Goal: Task Accomplishment & Management: Manage account settings

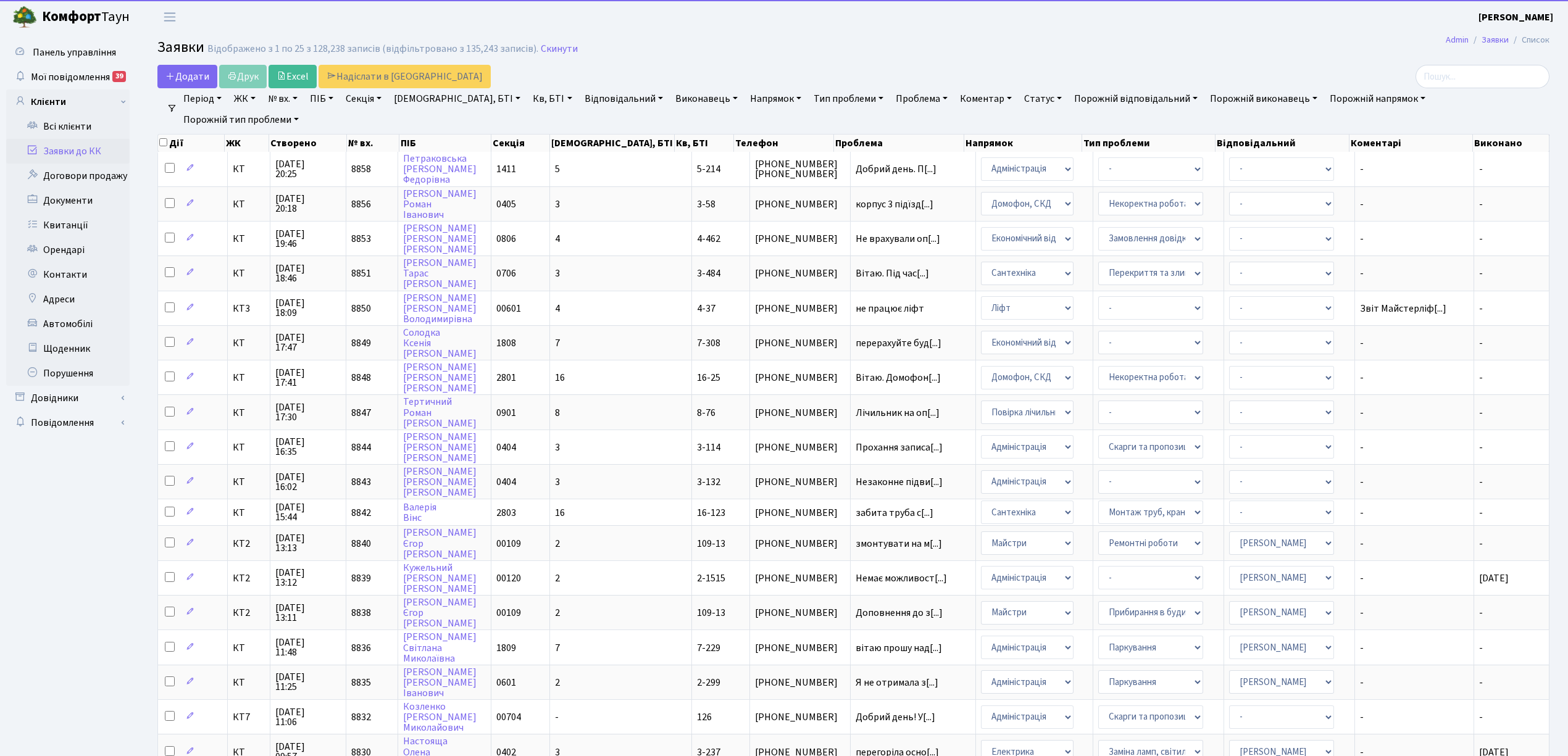
select select "25"
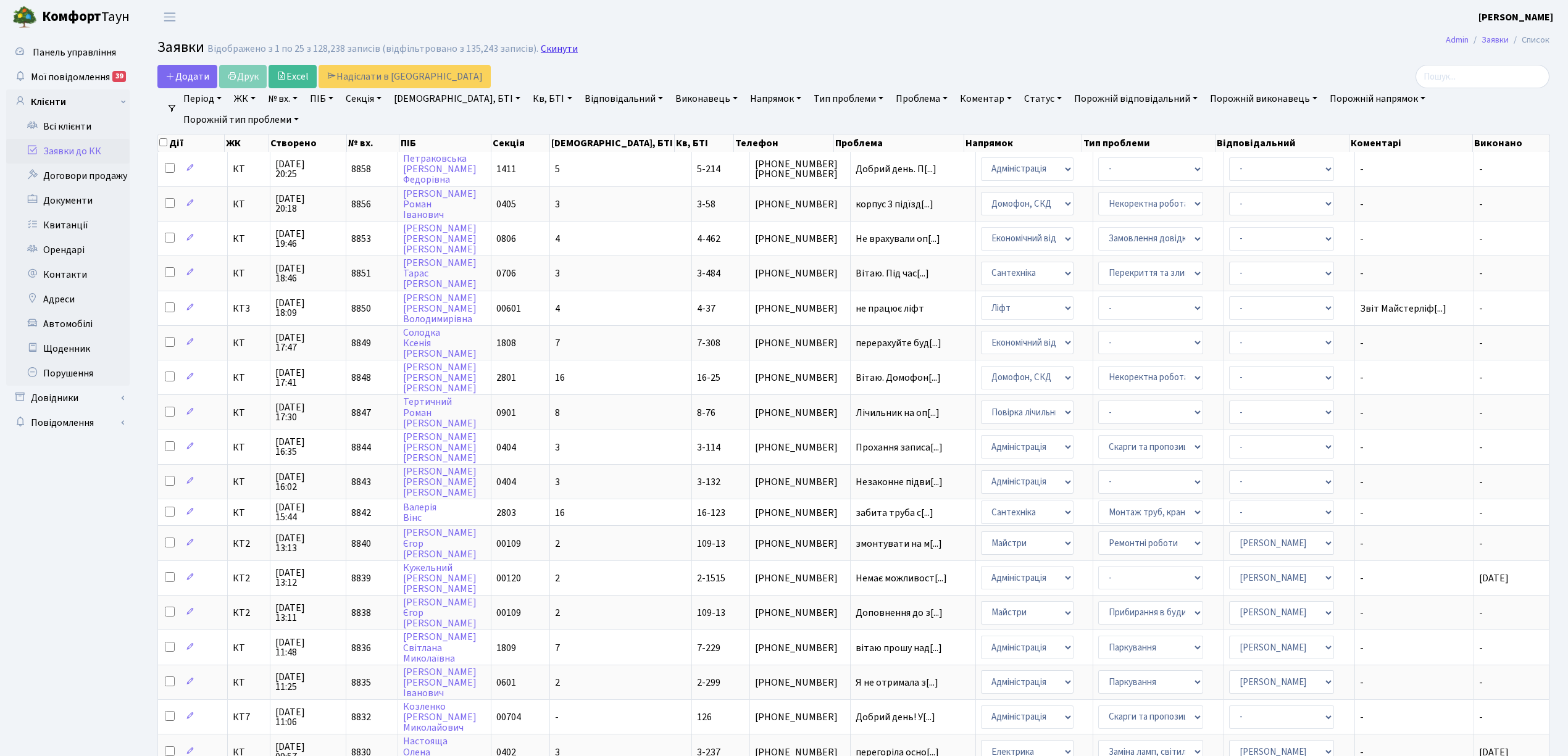
click at [553, 50] on link "Скинути" at bounding box center [560, 49] width 37 height 12
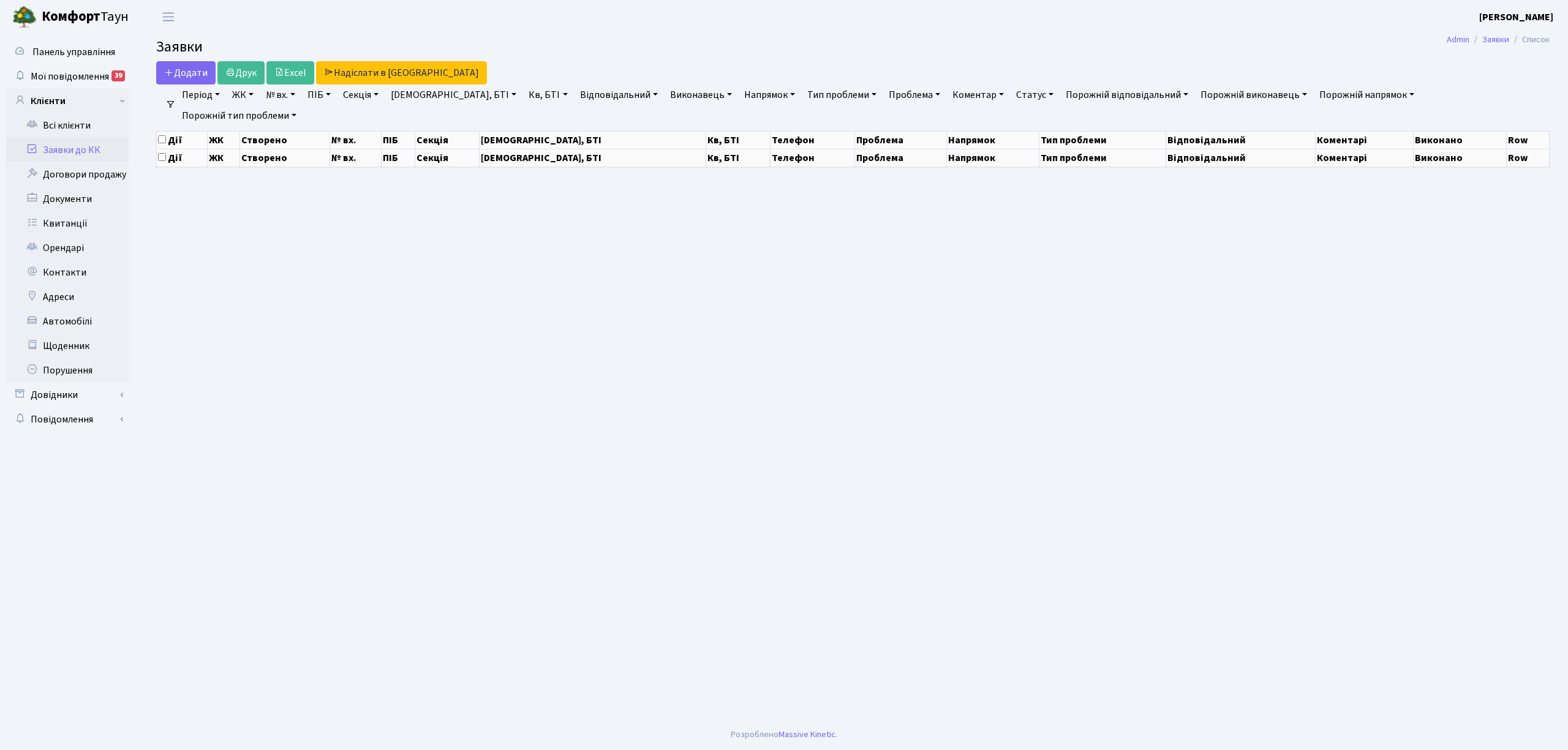
select select "25"
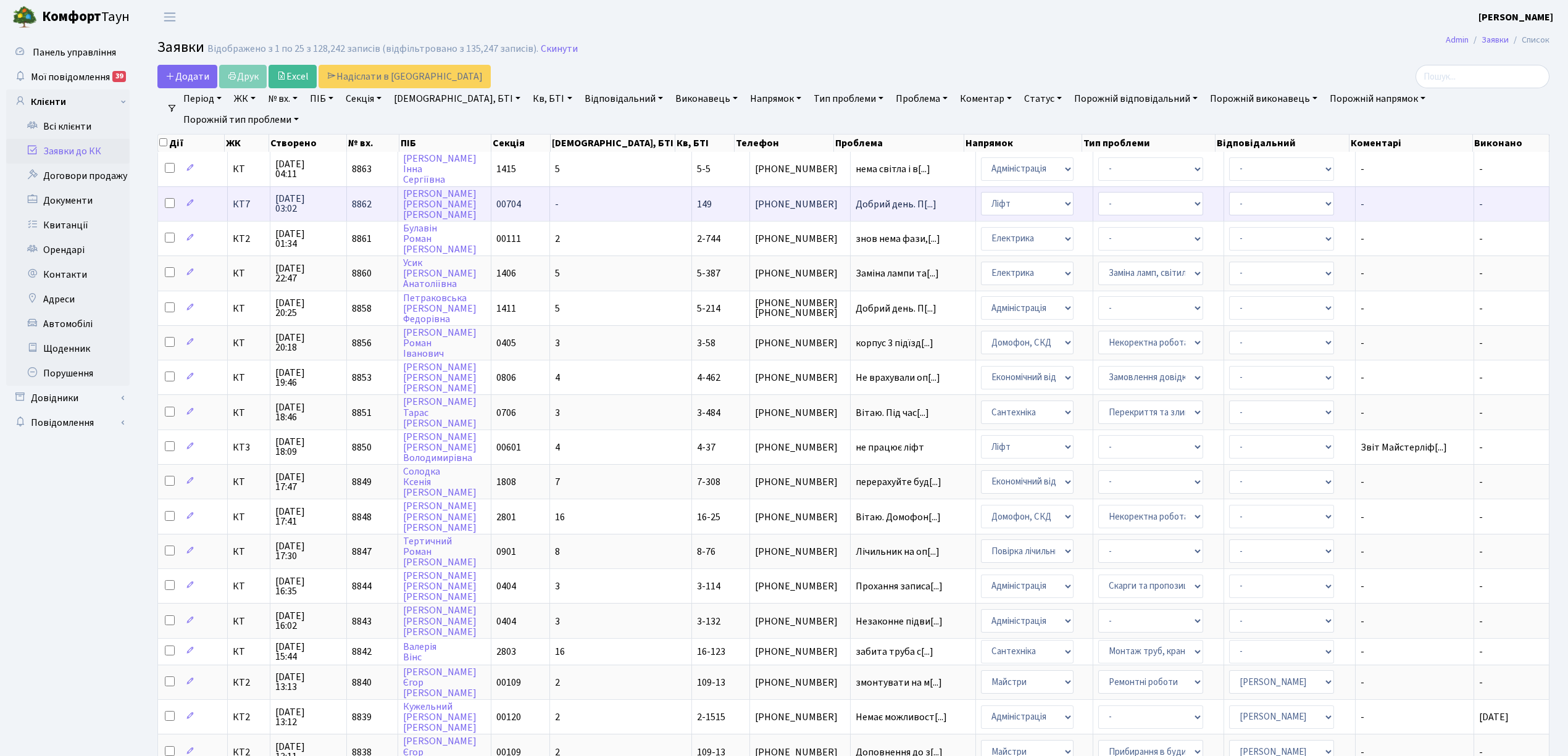
click at [615, 201] on td "-" at bounding box center [621, 203] width 142 height 34
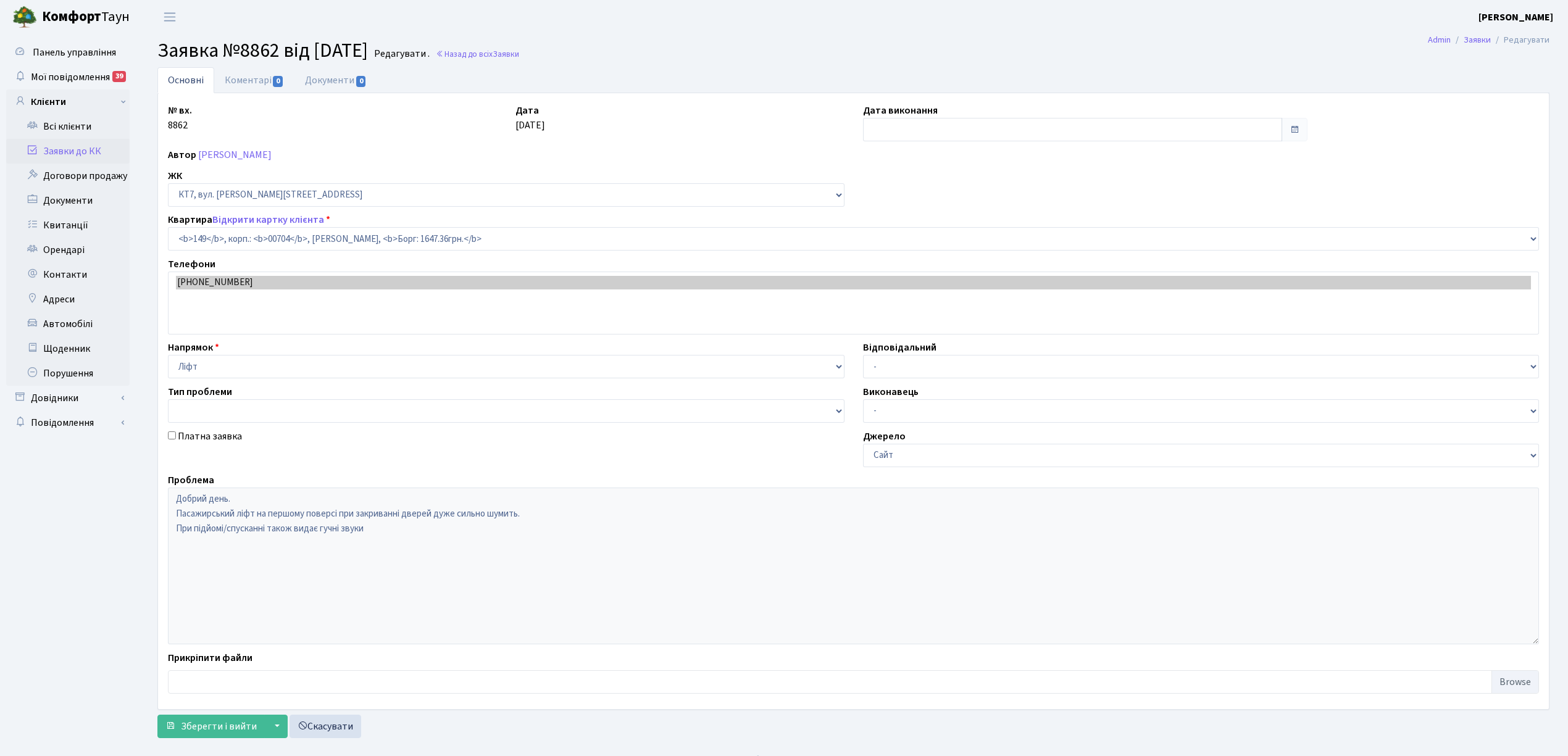
select select "18552"
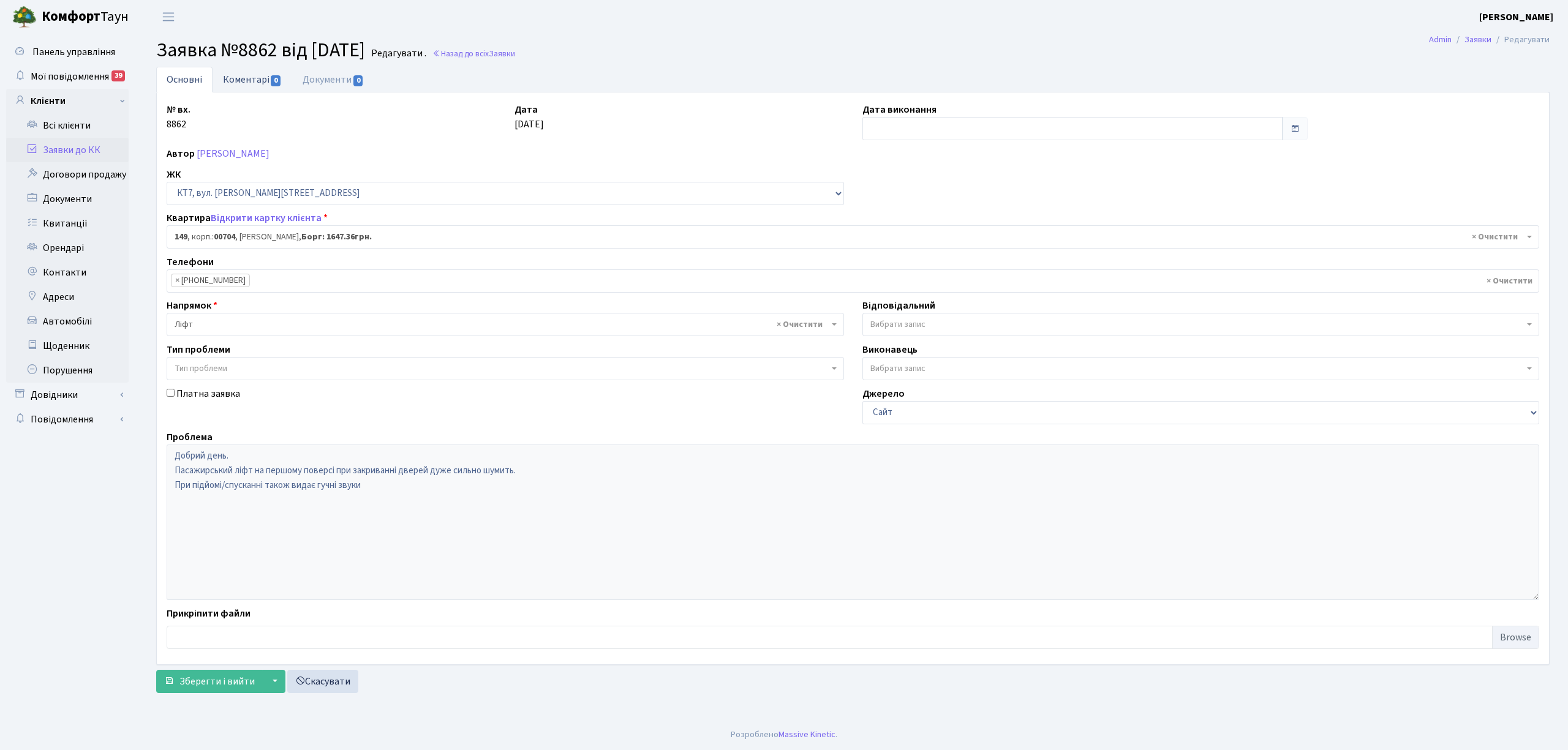
click at [253, 81] on link "Коментарі 0" at bounding box center [252, 79] width 80 height 25
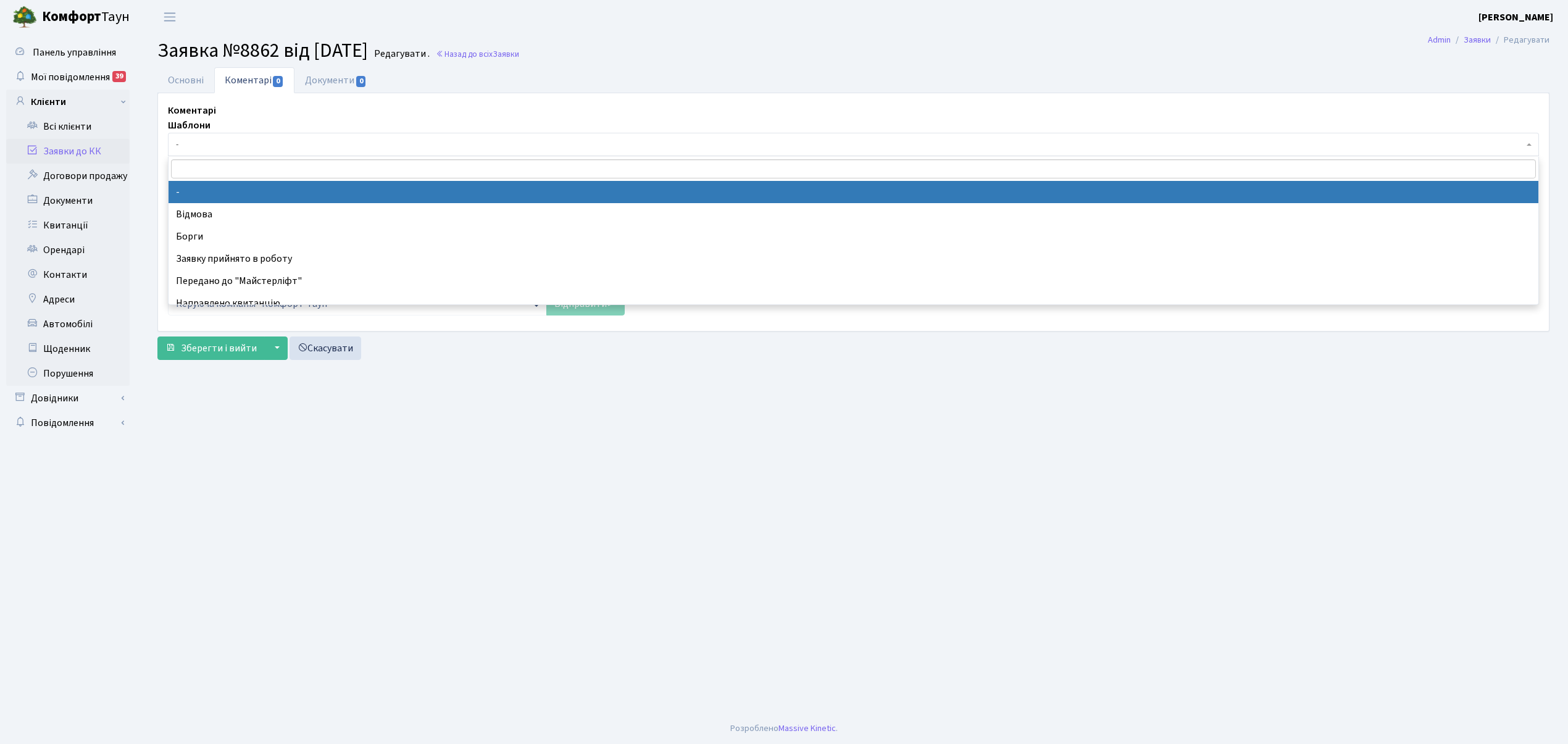
click at [256, 156] on span "-" at bounding box center [854, 144] width 1372 height 23
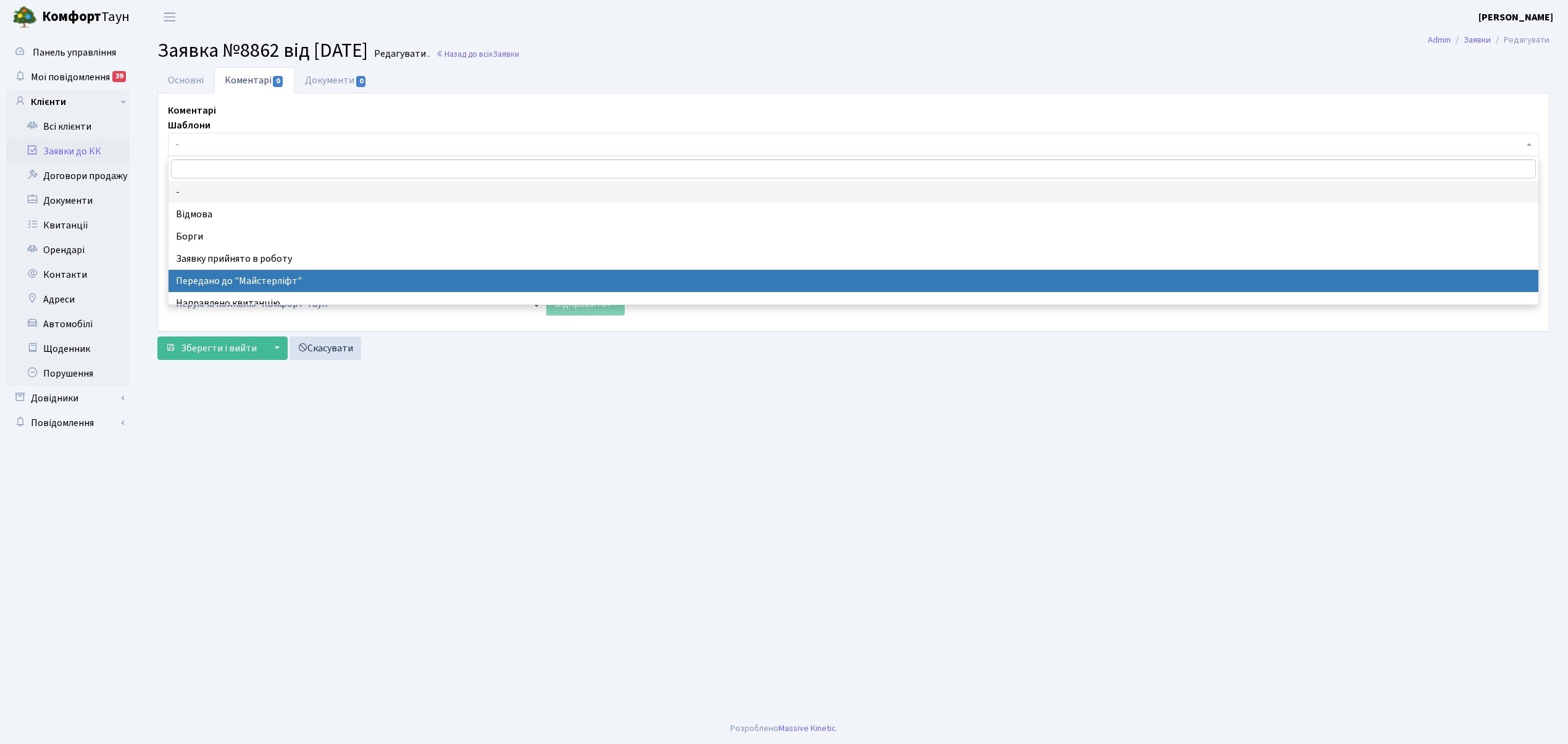
select select "9"
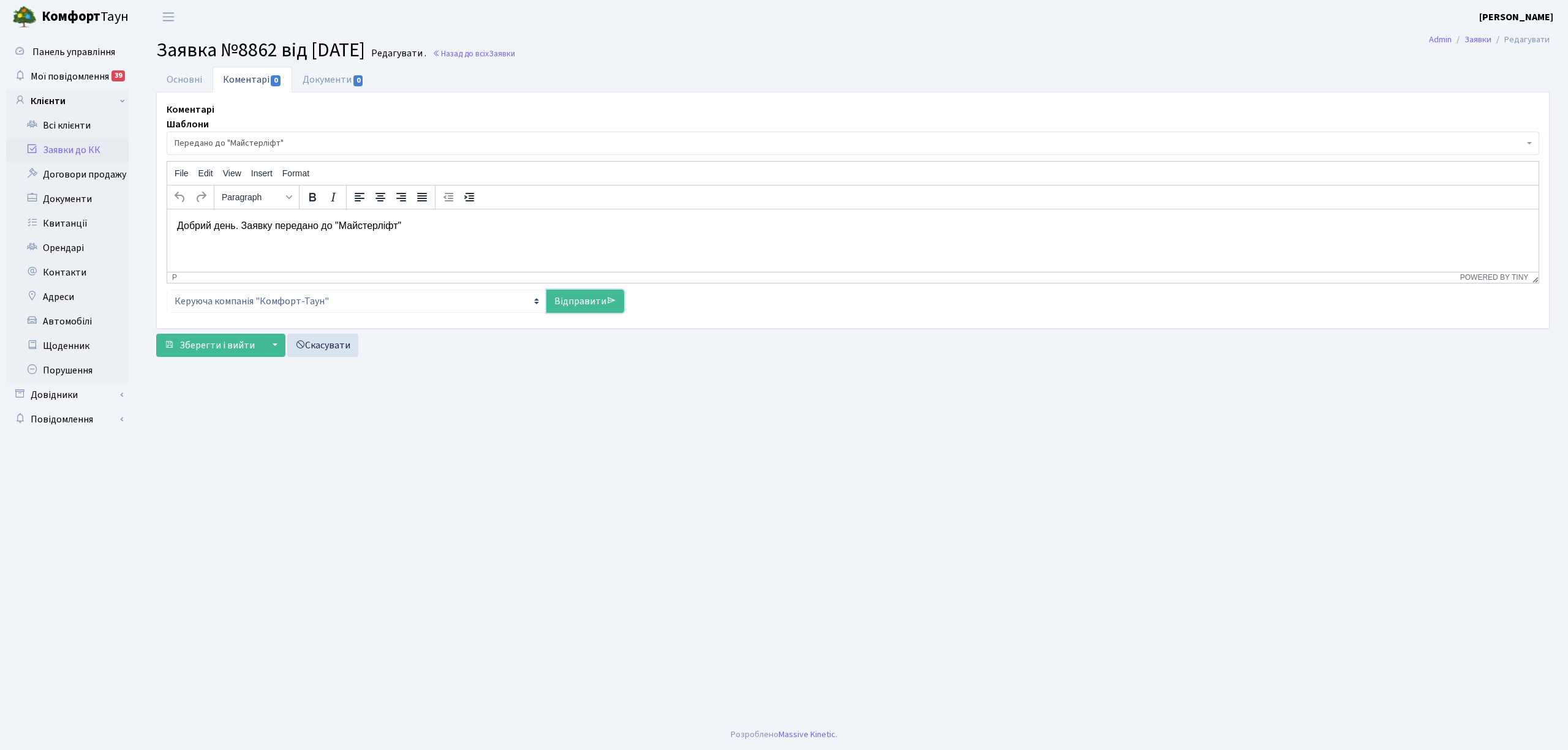
drag, startPoint x: 592, startPoint y: 301, endPoint x: 403, endPoint y: 279, distance: 190.3
click at [592, 301] on link "Відправити" at bounding box center [585, 301] width 78 height 23
select select
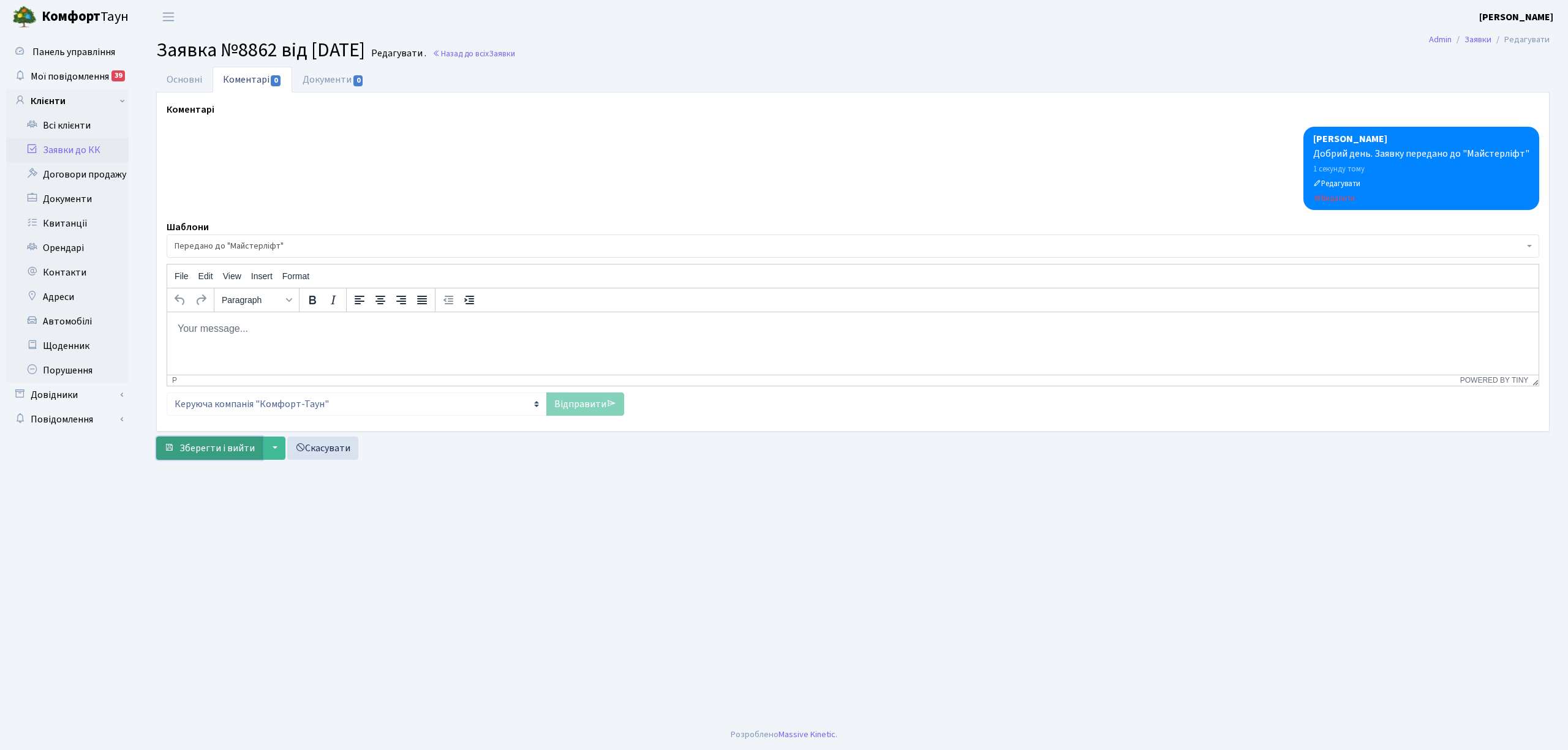
click at [223, 451] on span "Зберегти і вийти" at bounding box center [217, 448] width 75 height 14
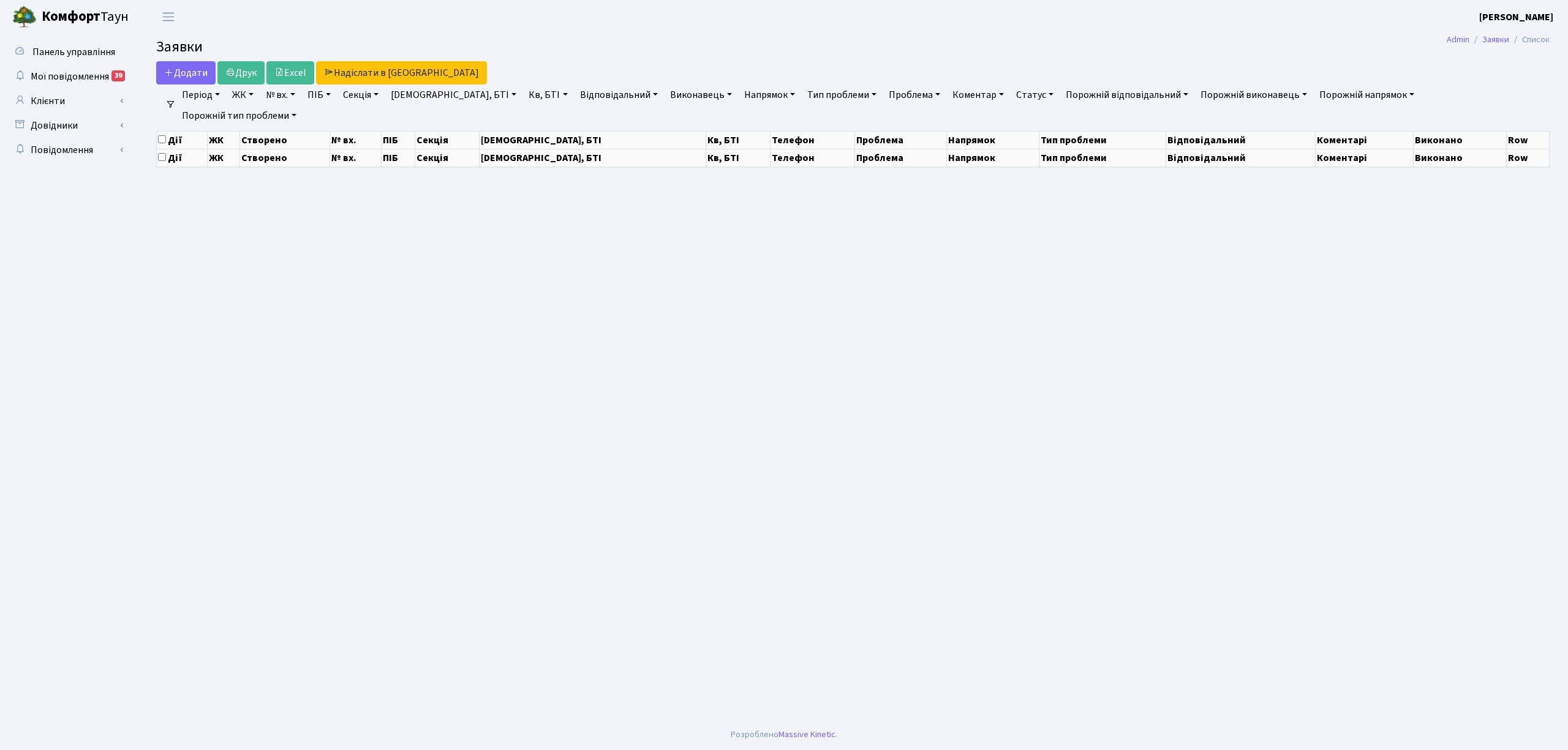
select select "25"
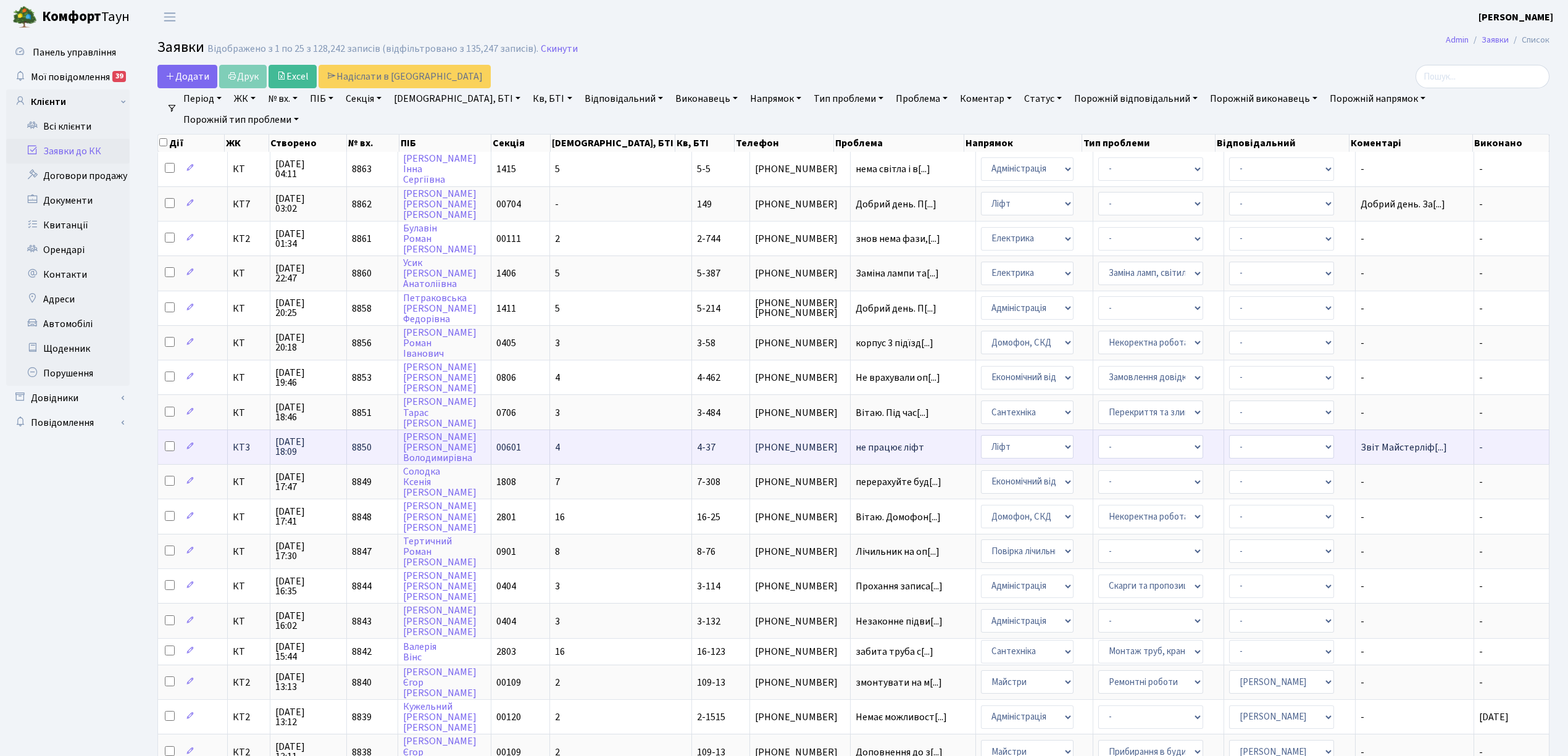
click at [606, 437] on td "4" at bounding box center [621, 447] width 142 height 34
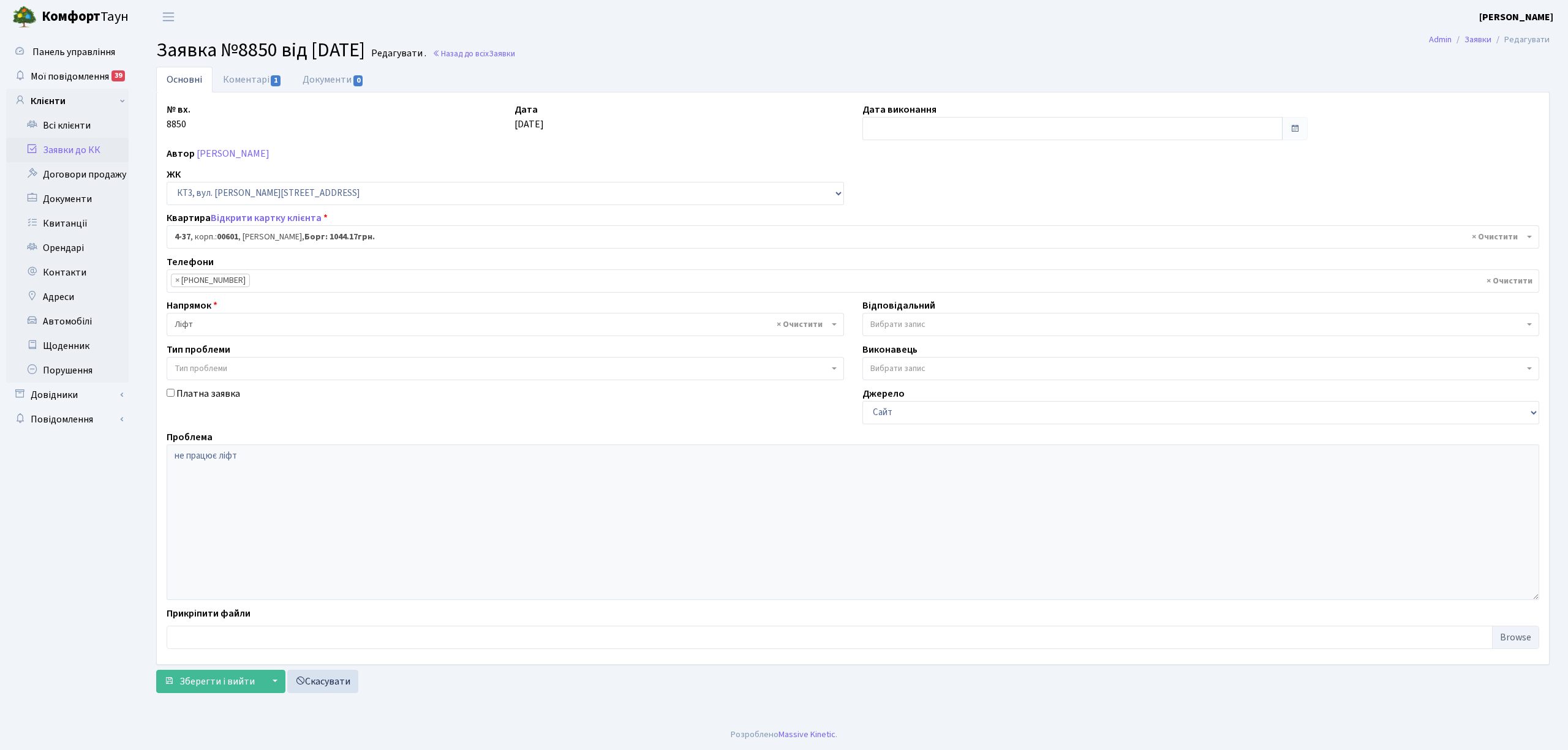
select select "16496"
click at [235, 81] on link "Коментарі 1" at bounding box center [252, 79] width 80 height 25
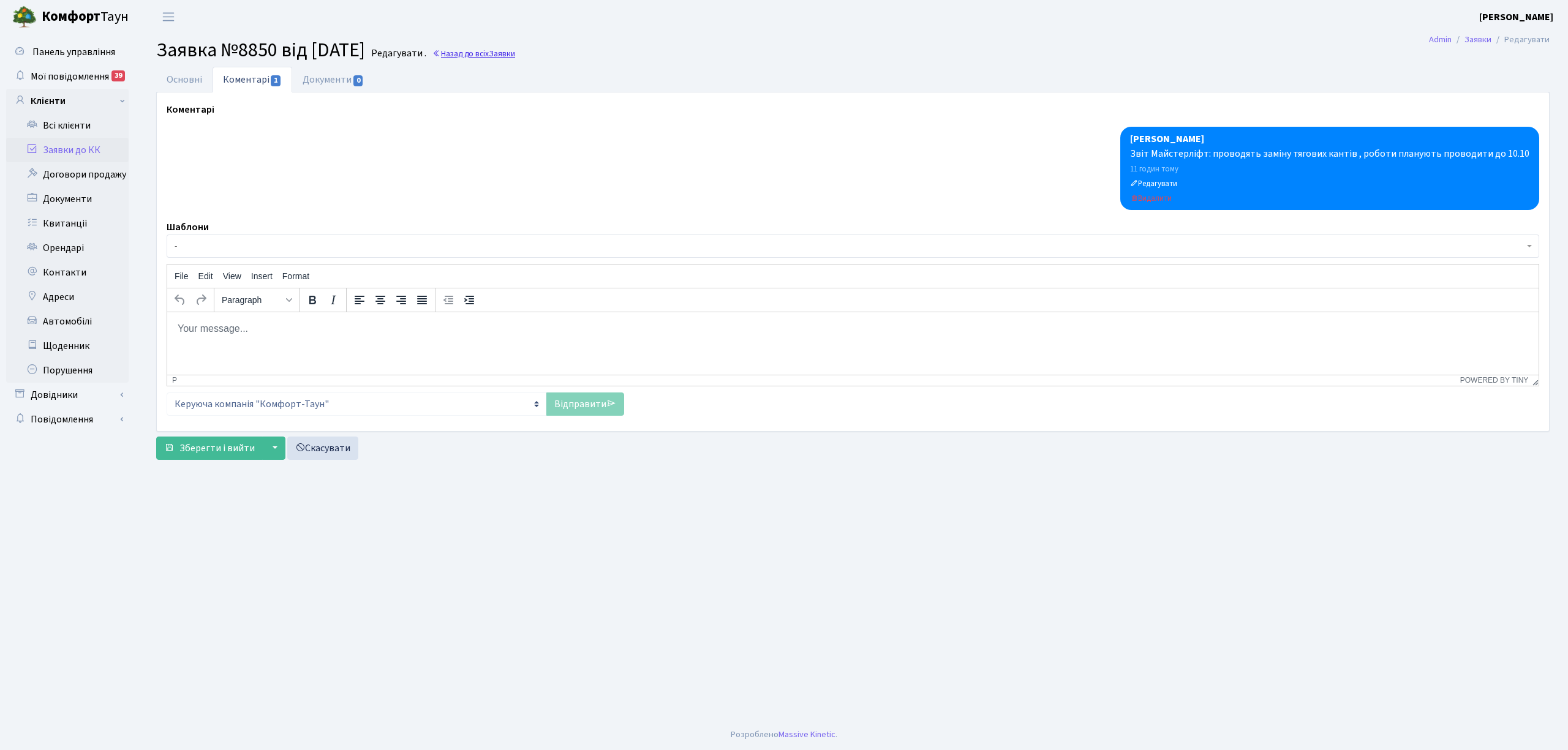
click at [485, 56] on link "Назад до всіх Заявки" at bounding box center [473, 53] width 83 height 12
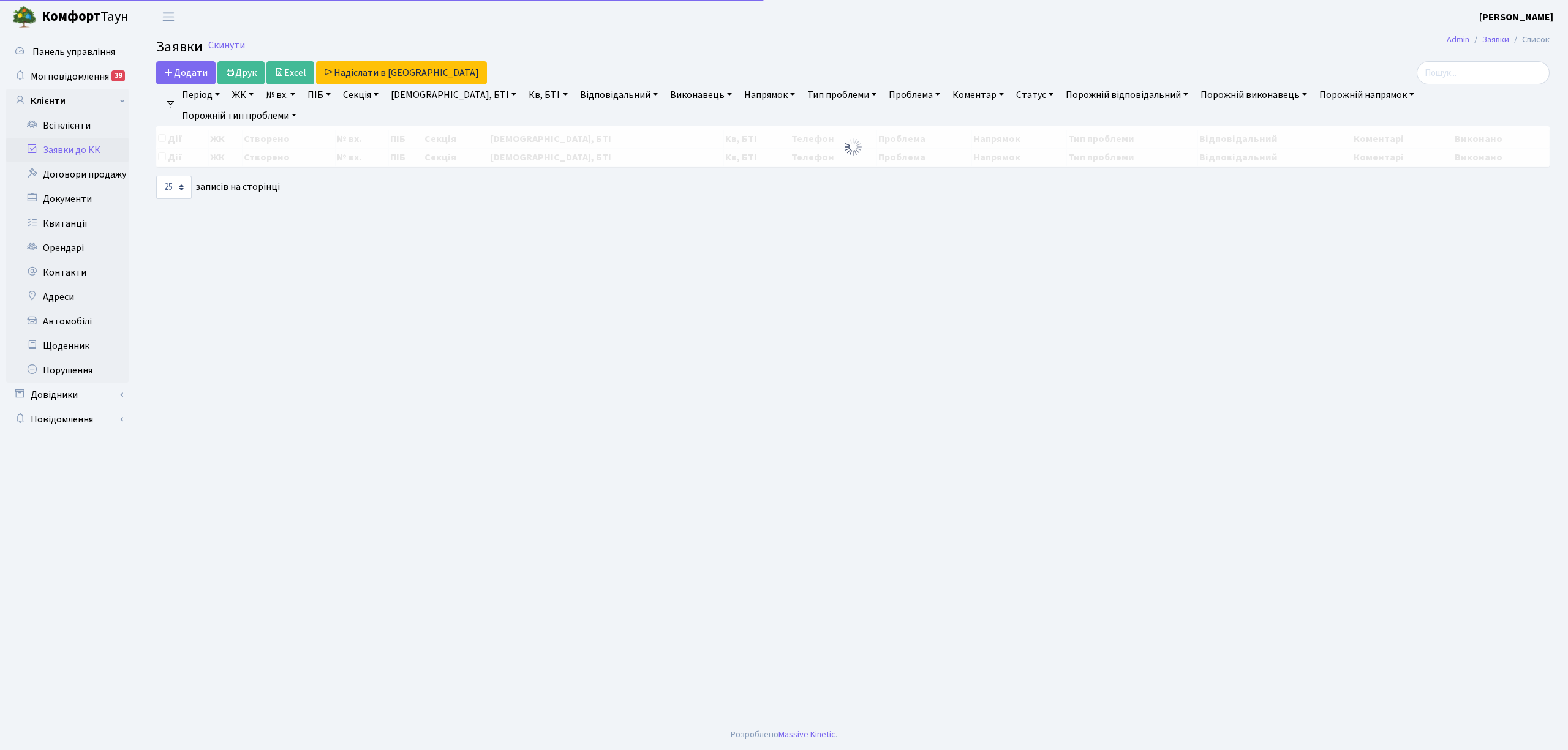
select select "25"
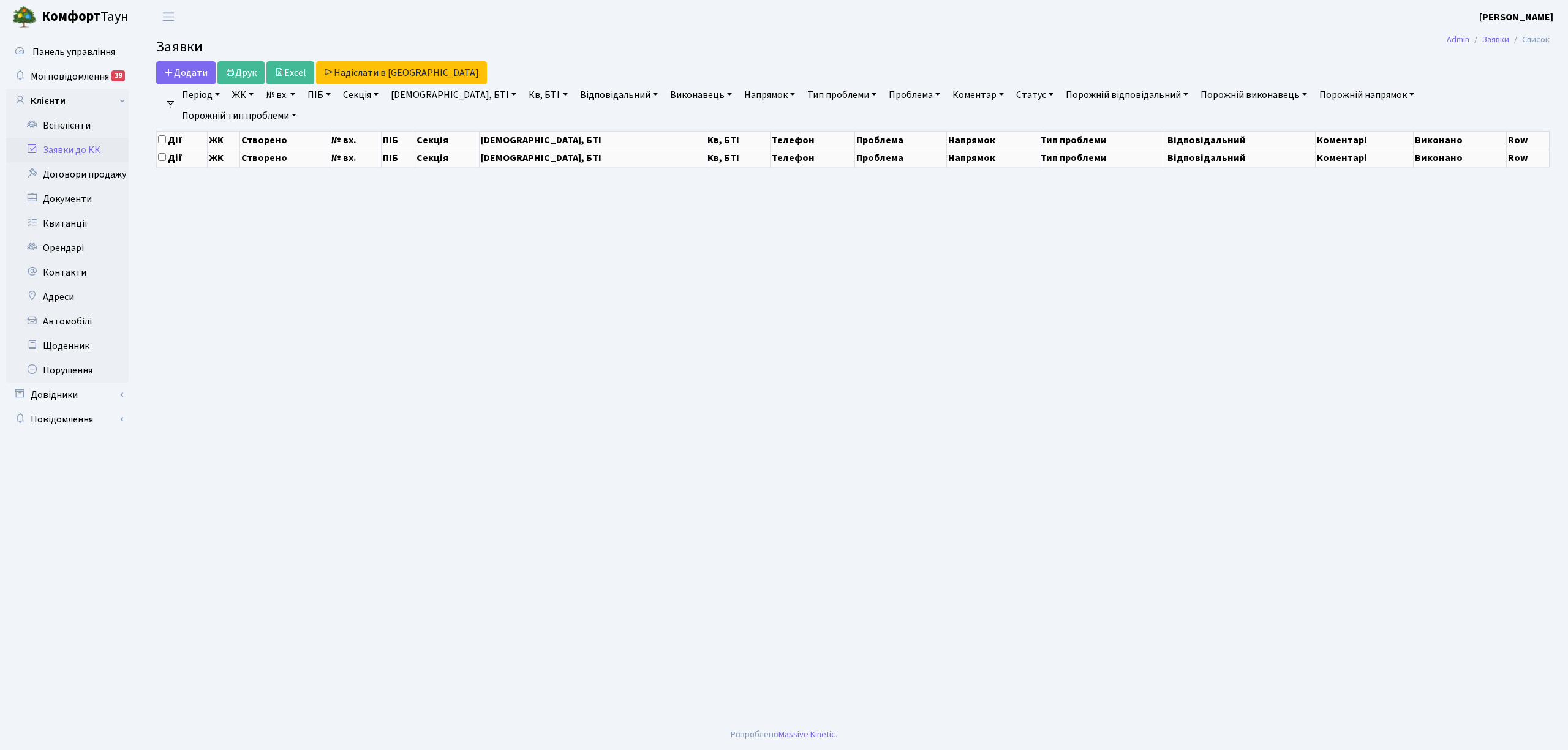
select select "25"
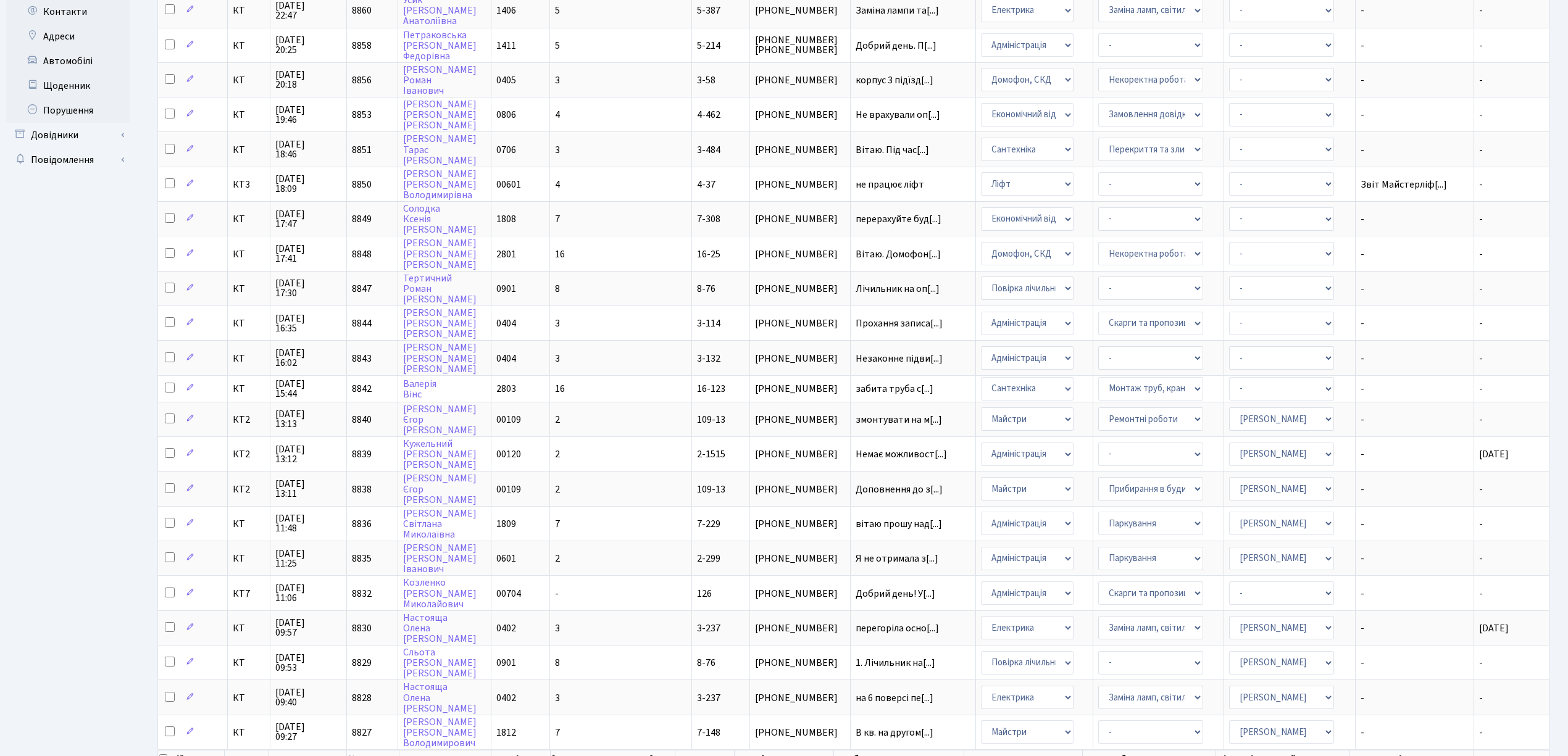
scroll to position [302, 0]
